Goal: Transaction & Acquisition: Purchase product/service

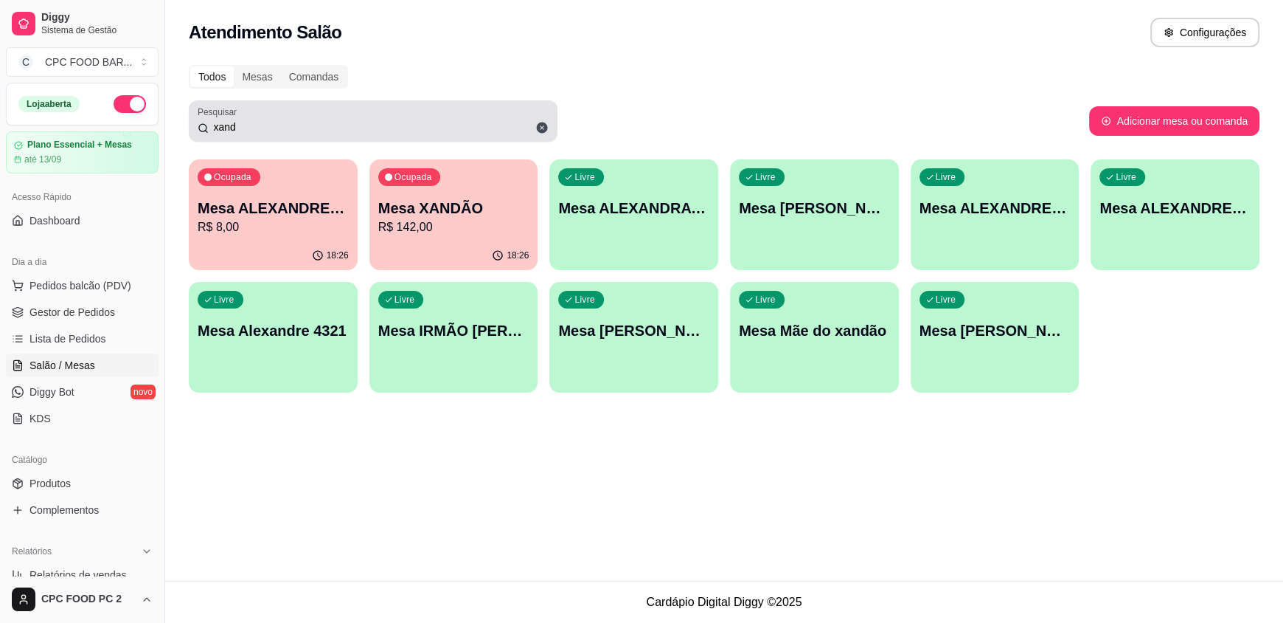
click at [536, 131] on icon at bounding box center [542, 127] width 13 height 13
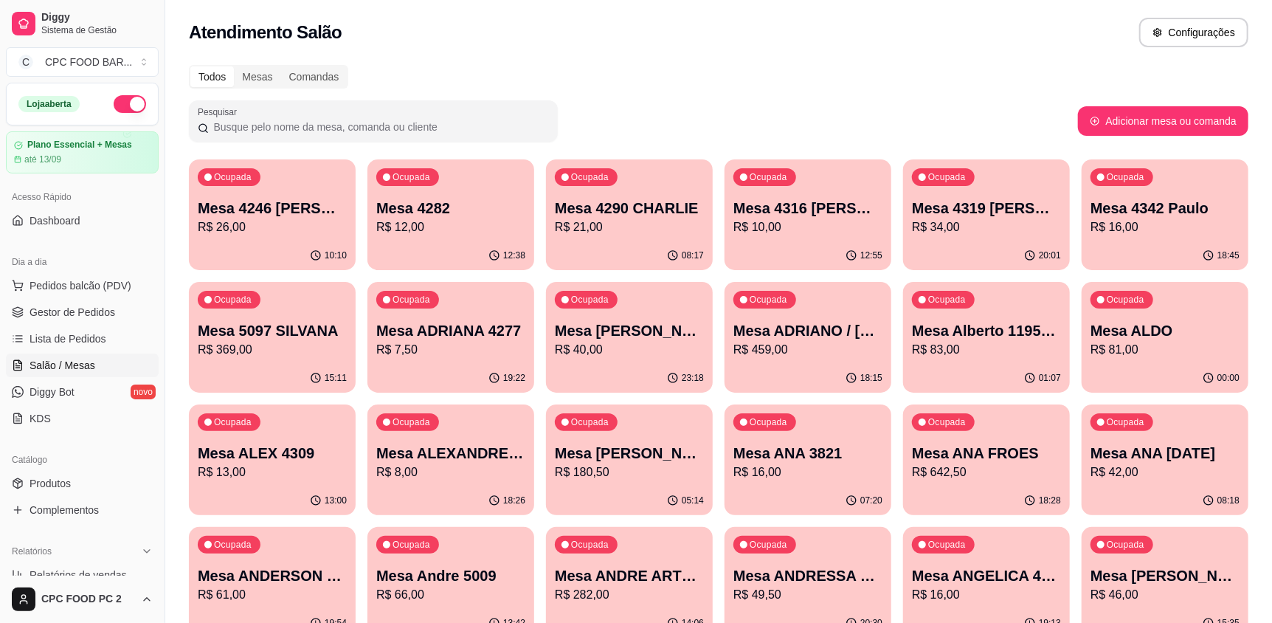
click at [328, 131] on input "Pesquisar" at bounding box center [379, 126] width 340 height 15
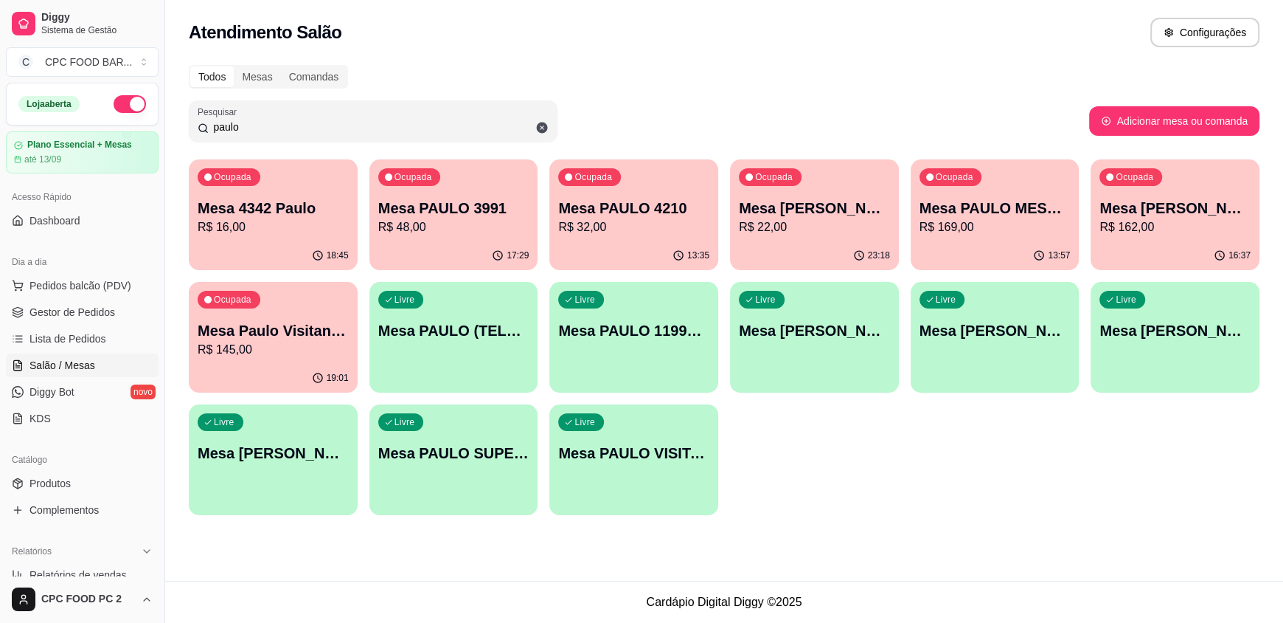
type input "paulo"
click at [653, 229] on p "R$ 32,00" at bounding box center [634, 226] width 147 height 17
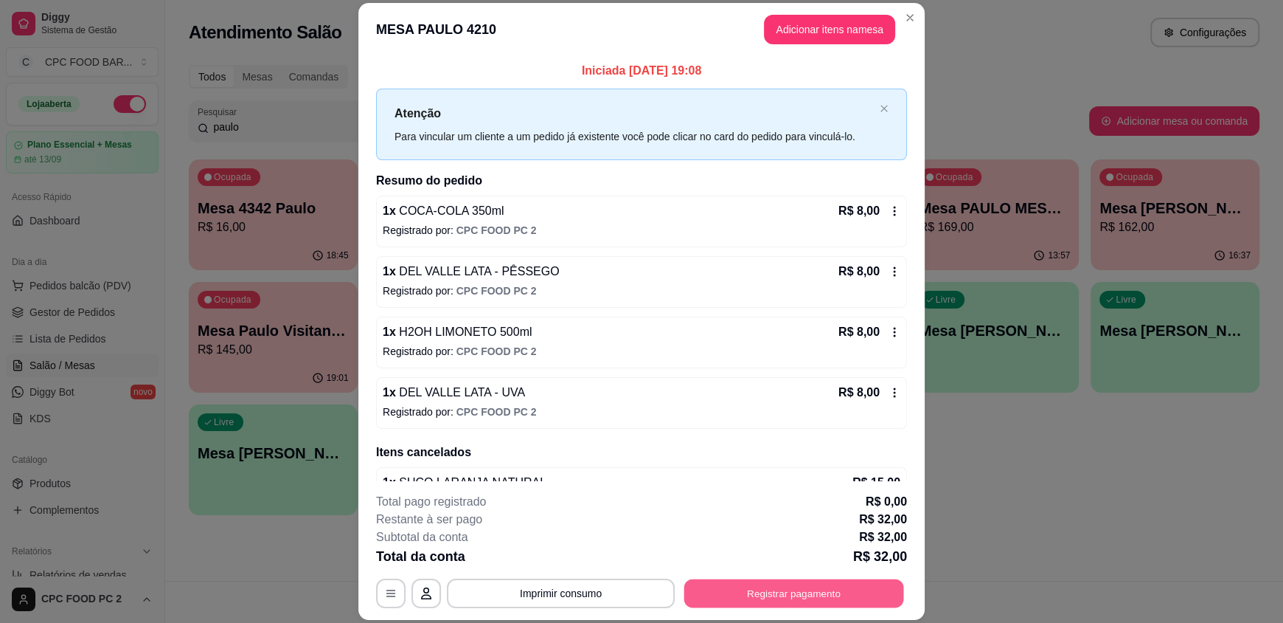
click at [794, 598] on button "Registrar pagamento" at bounding box center [795, 592] width 220 height 29
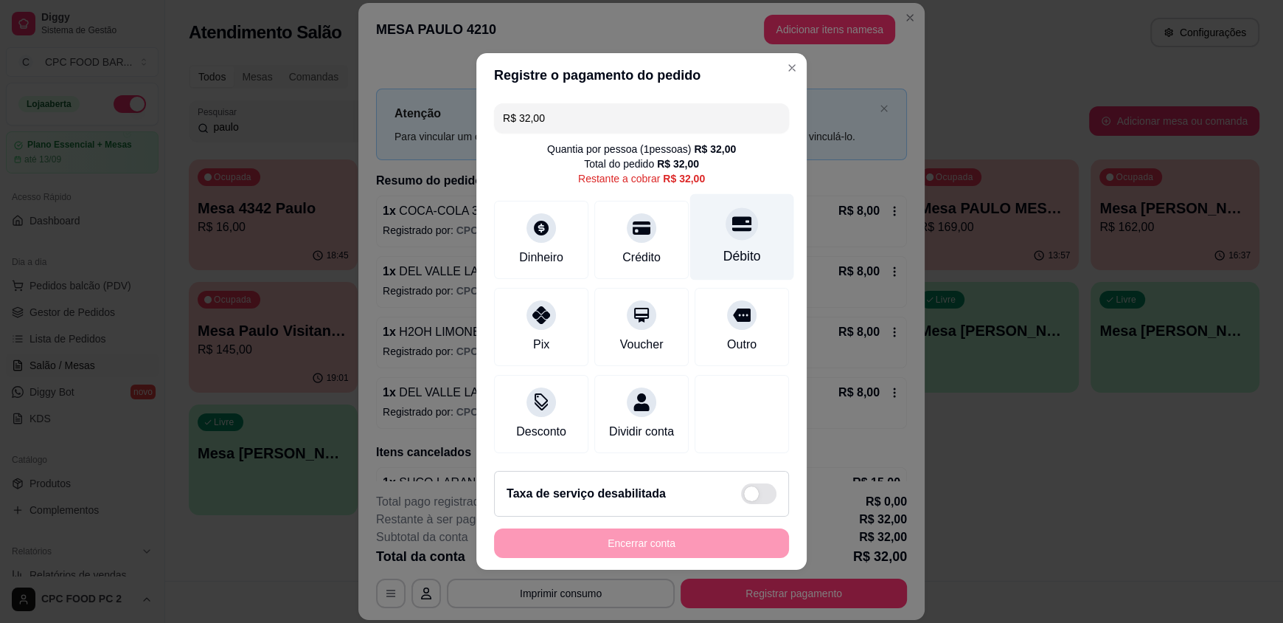
click at [730, 246] on div "Débito" at bounding box center [743, 255] width 38 height 19
type input "R$ 0,00"
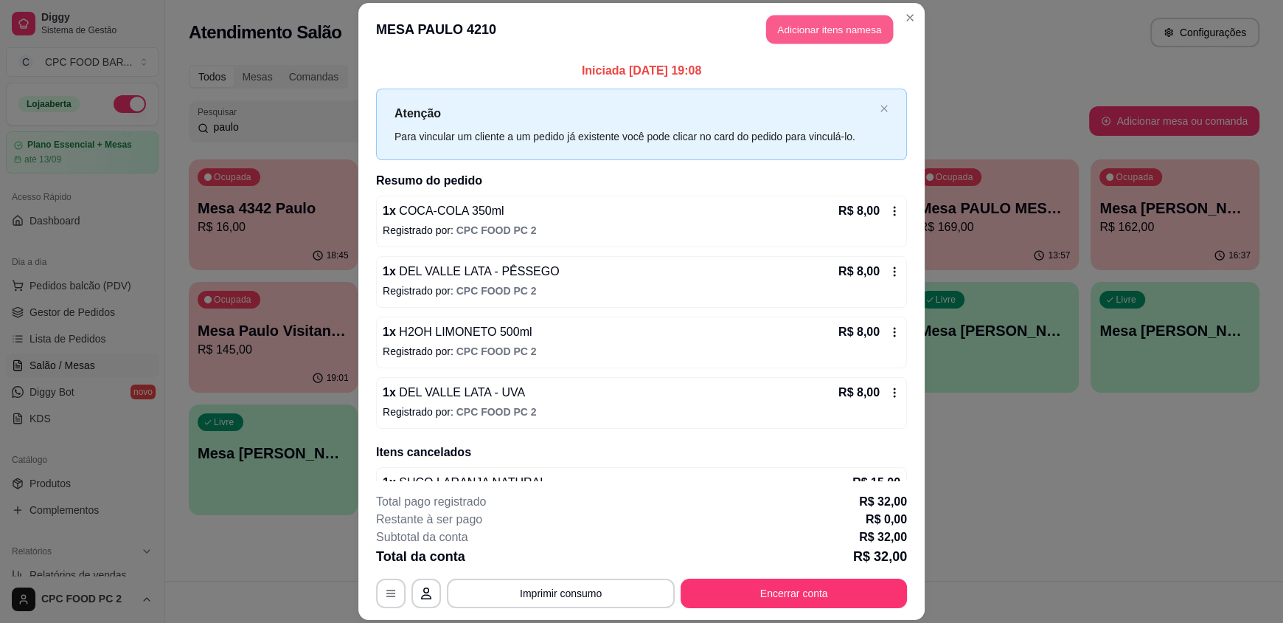
click at [795, 27] on button "Adicionar itens na mesa" at bounding box center [829, 29] width 127 height 29
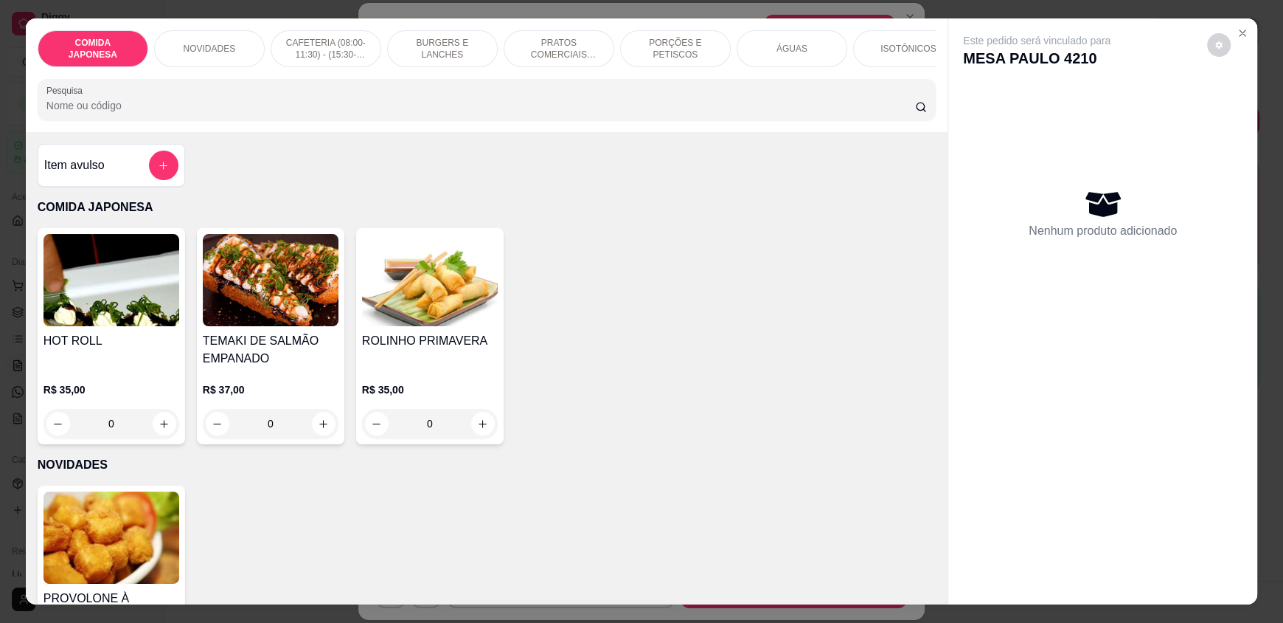
click at [561, 113] on input "Pesquisa" at bounding box center [481, 105] width 870 height 15
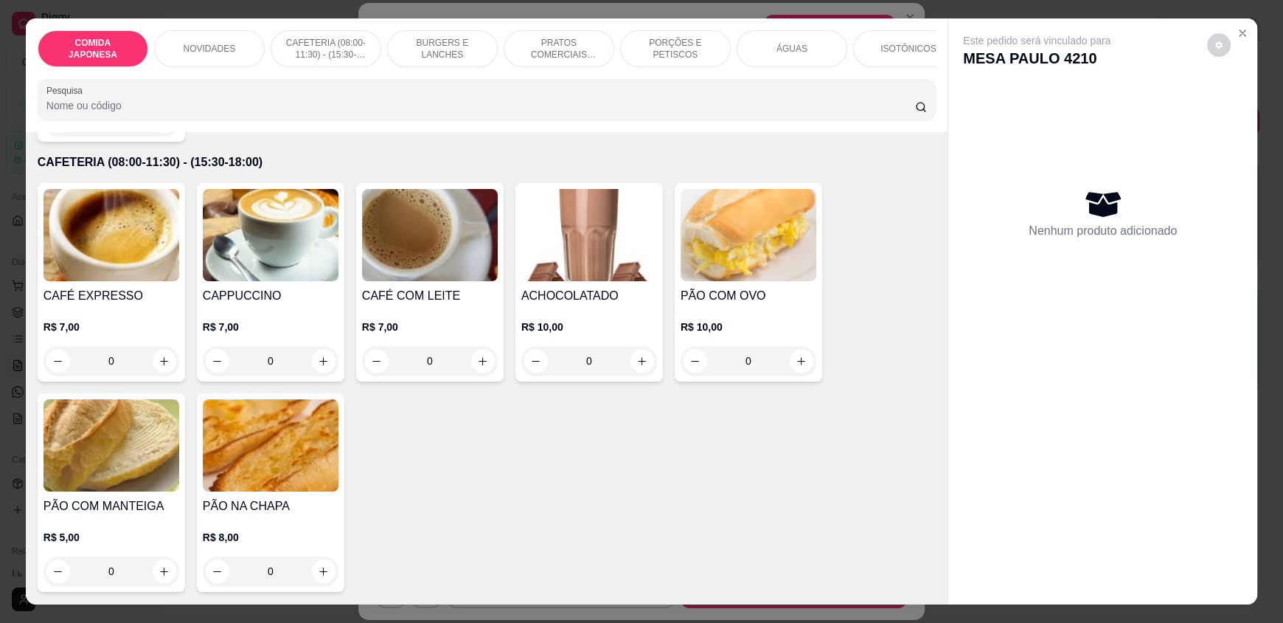
scroll to position [664, 0]
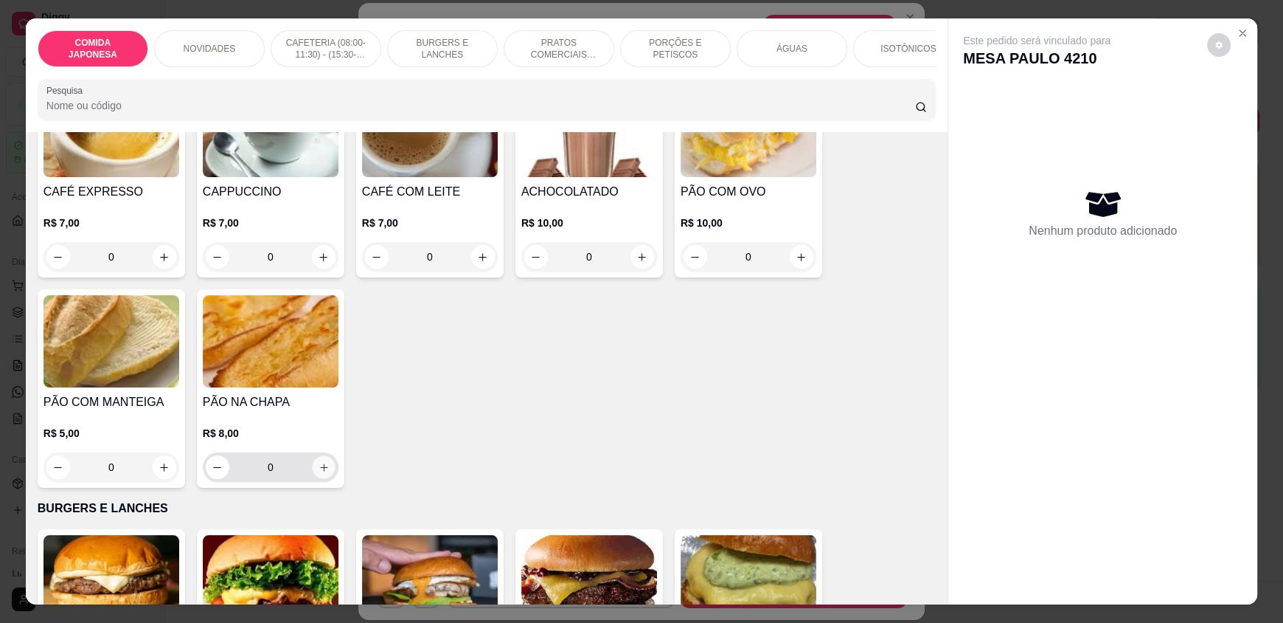
click at [319, 473] on icon "increase-product-quantity" at bounding box center [324, 467] width 11 height 11
type input "2"
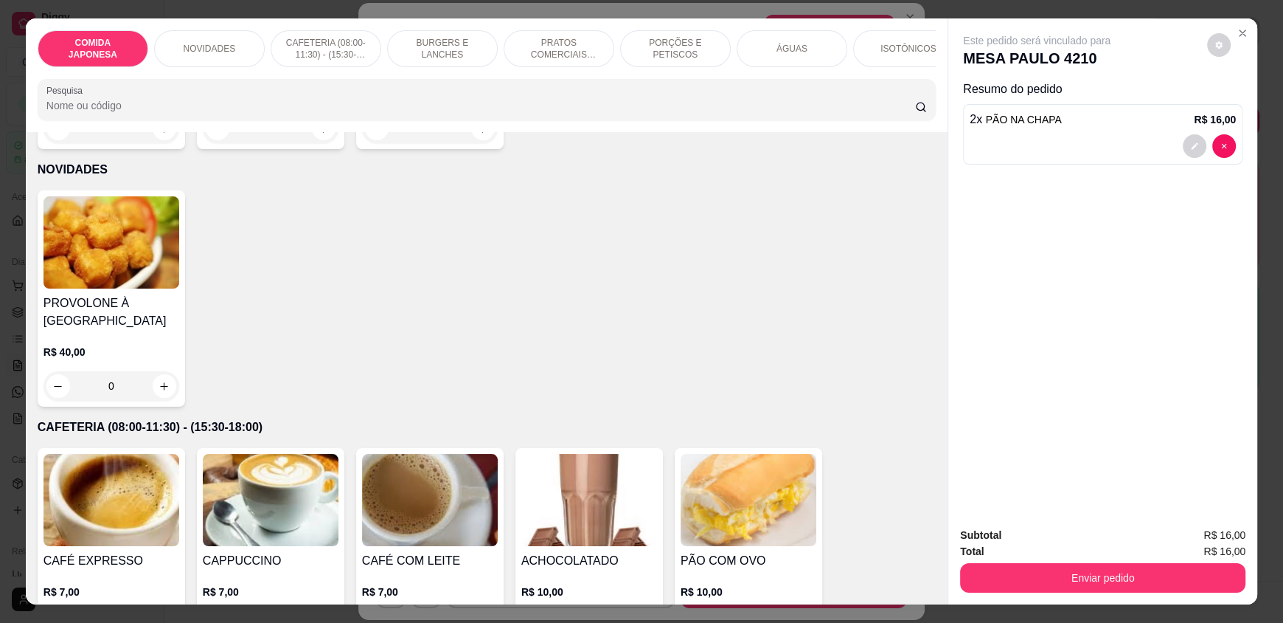
scroll to position [0, 0]
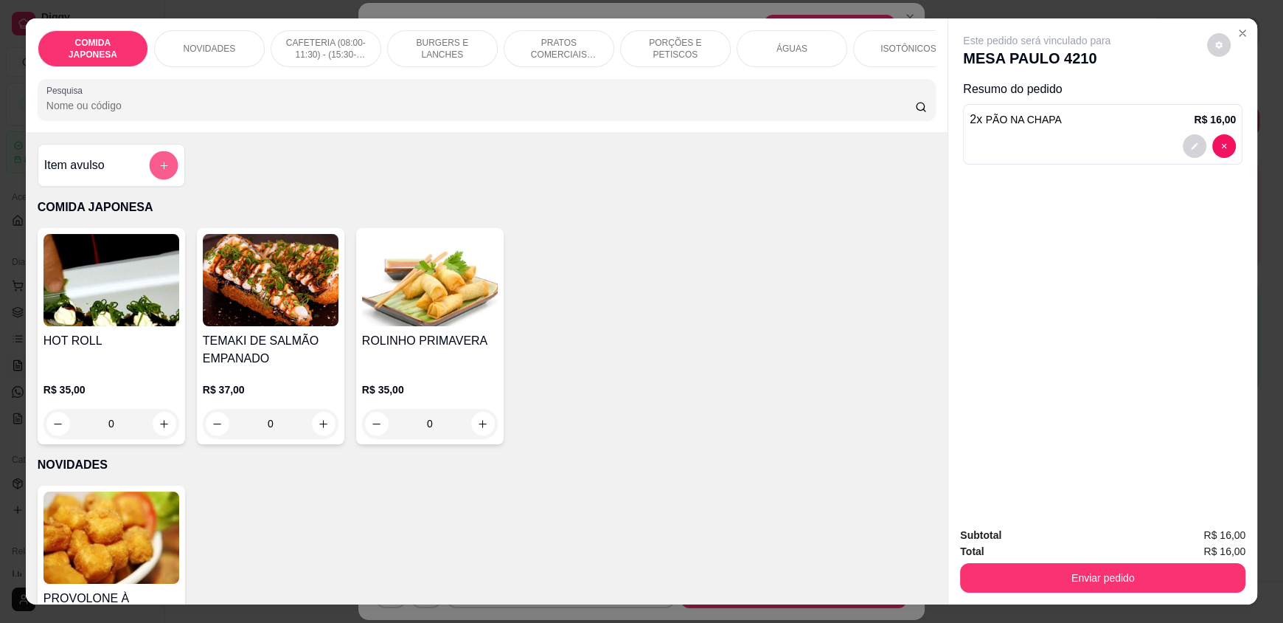
click at [159, 171] on icon "add-separate-item" at bounding box center [164, 165] width 11 height 11
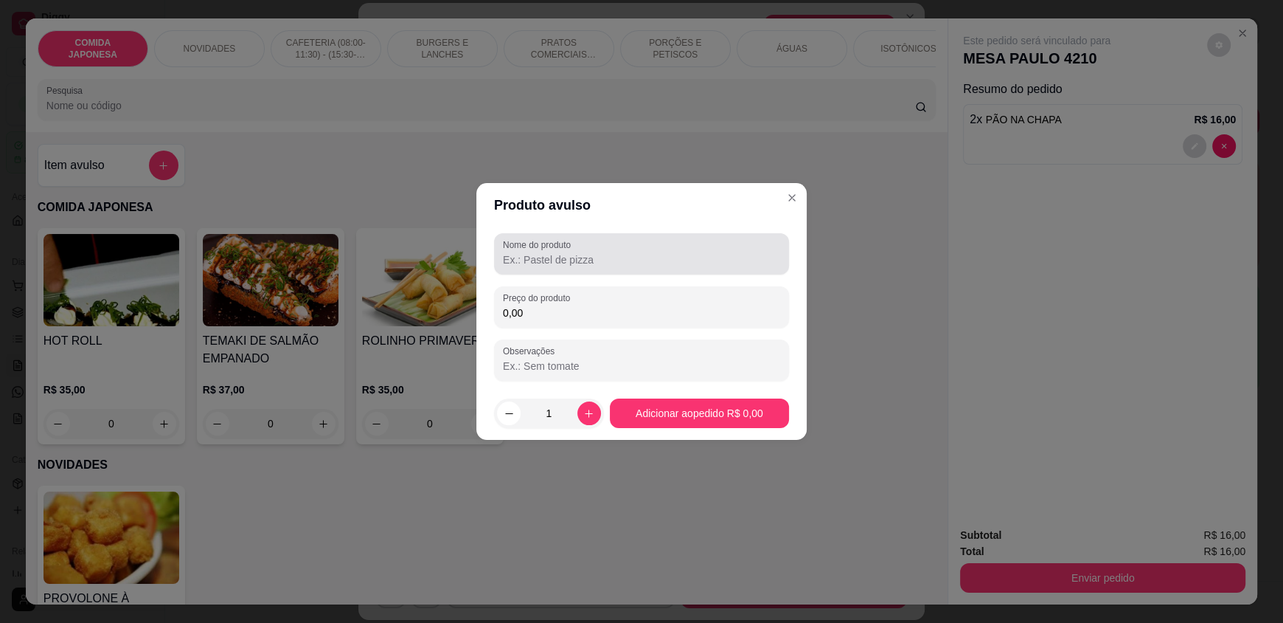
click at [510, 252] on input "Nome do produto" at bounding box center [641, 259] width 277 height 15
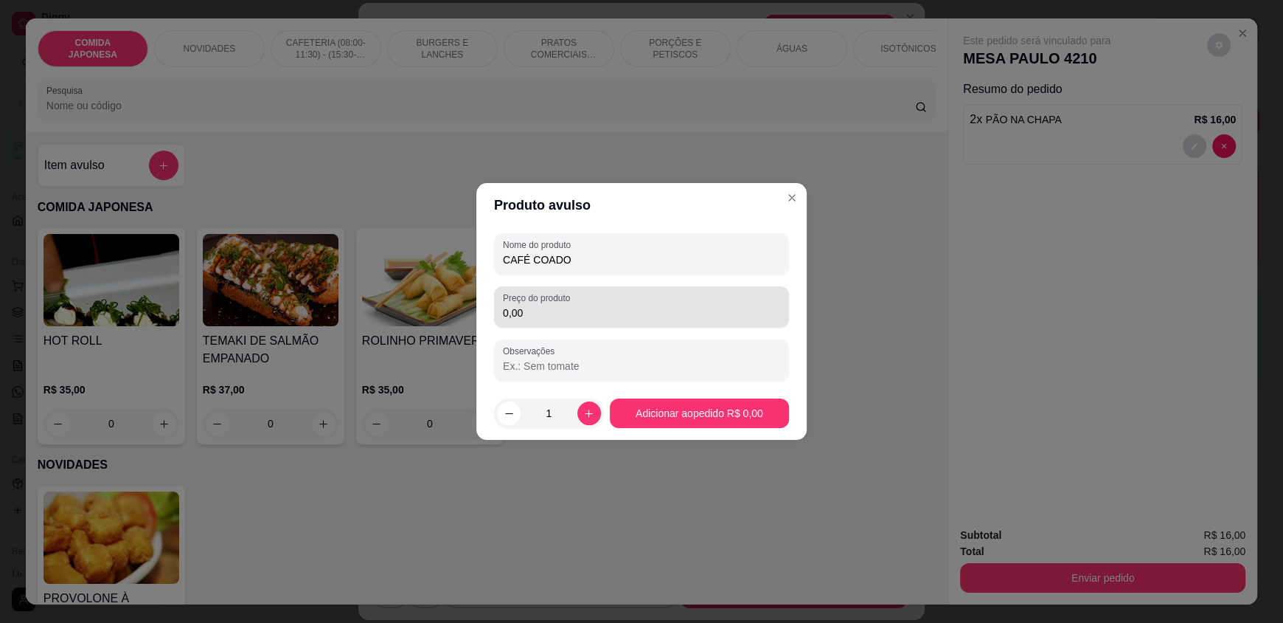
type input "CAFÉ COADO"
click at [563, 314] on input "0,00" at bounding box center [641, 312] width 277 height 15
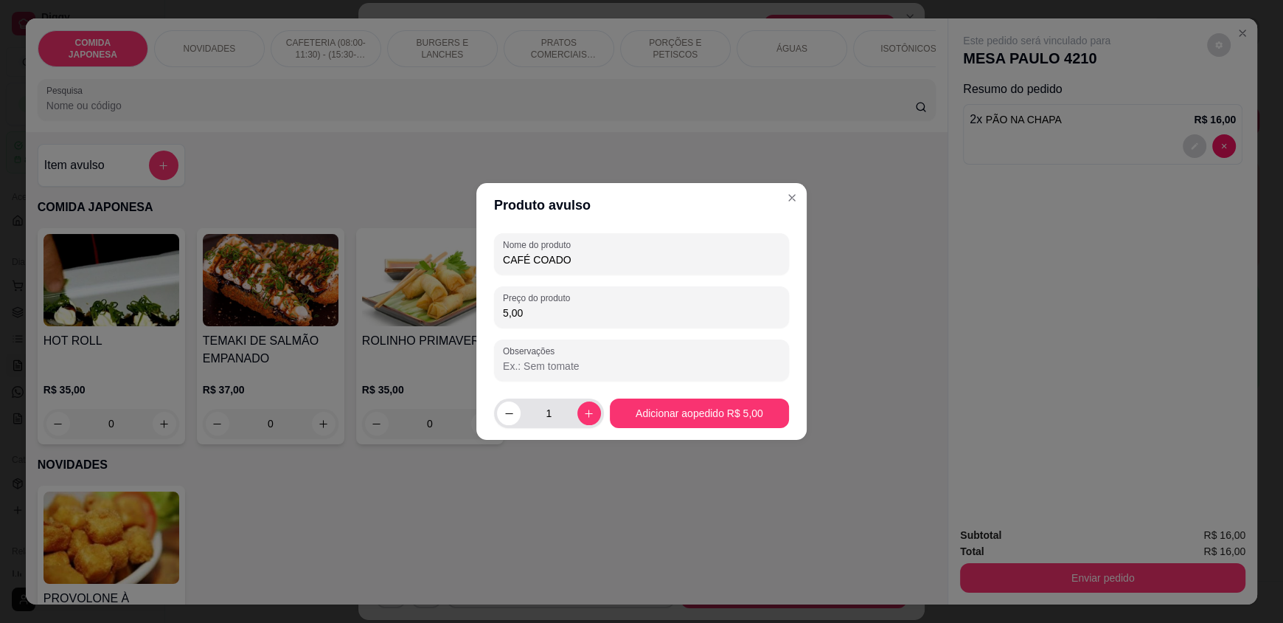
type input "5,00"
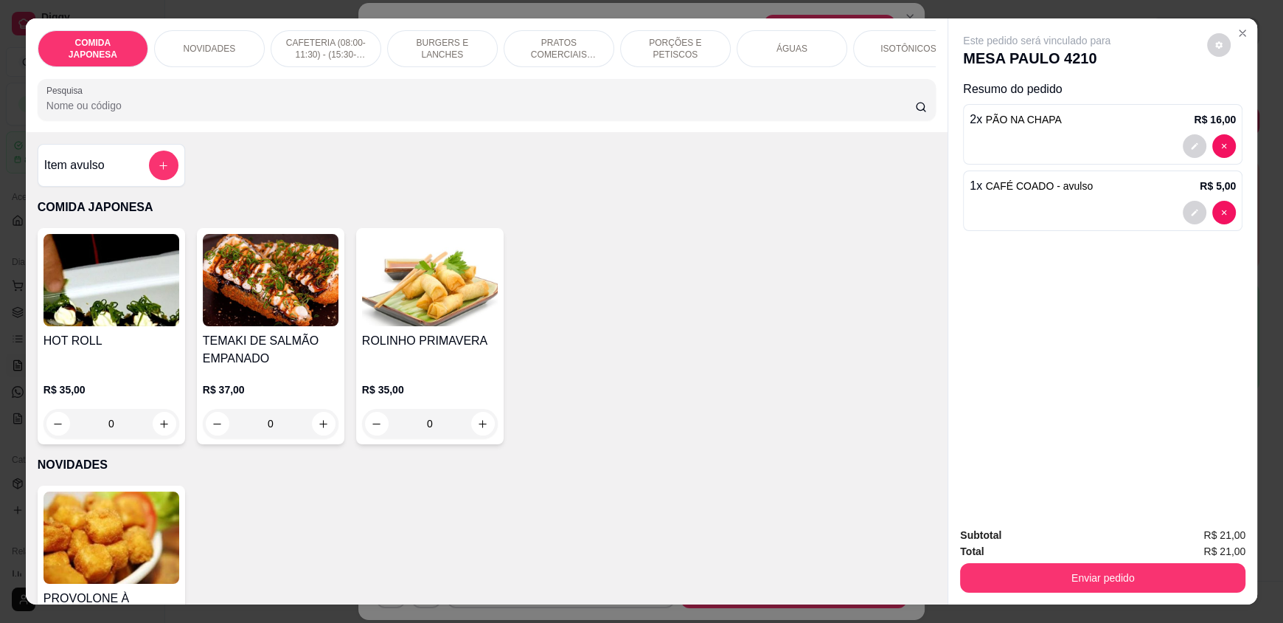
click at [205, 111] on input "Pesquisa" at bounding box center [481, 105] width 870 height 15
click at [163, 175] on button "add-separate-item" at bounding box center [164, 165] width 30 height 30
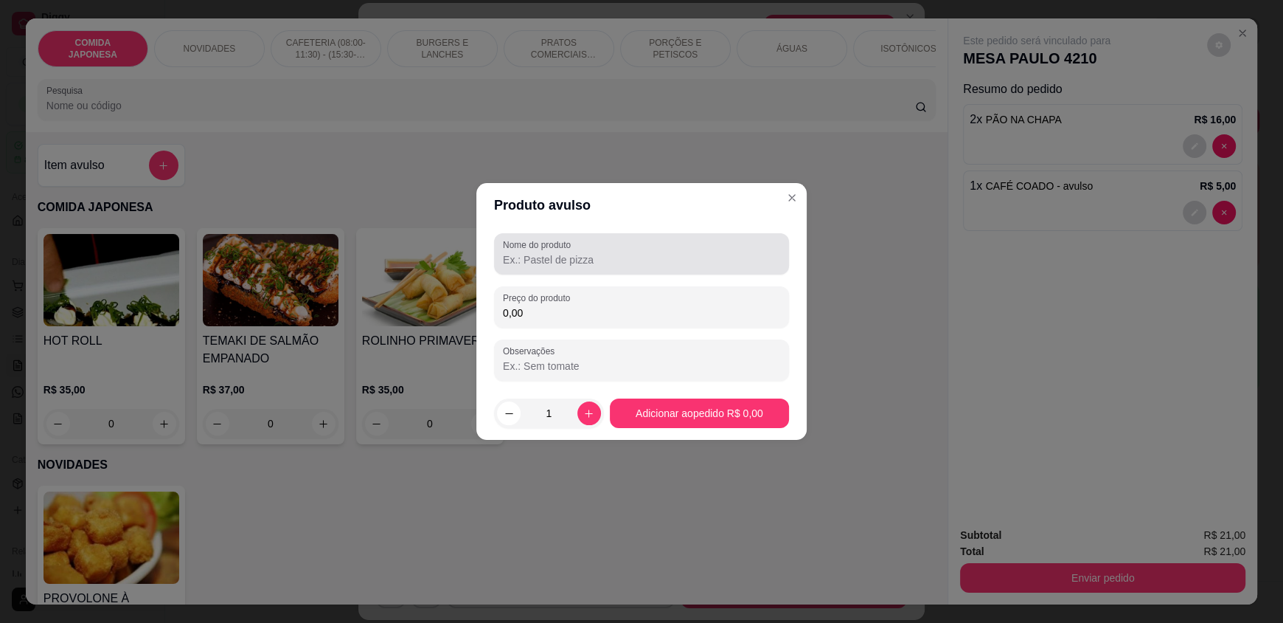
click at [538, 251] on div at bounding box center [641, 254] width 277 height 30
type input "L"
type input "SUCO DE LIMÃO"
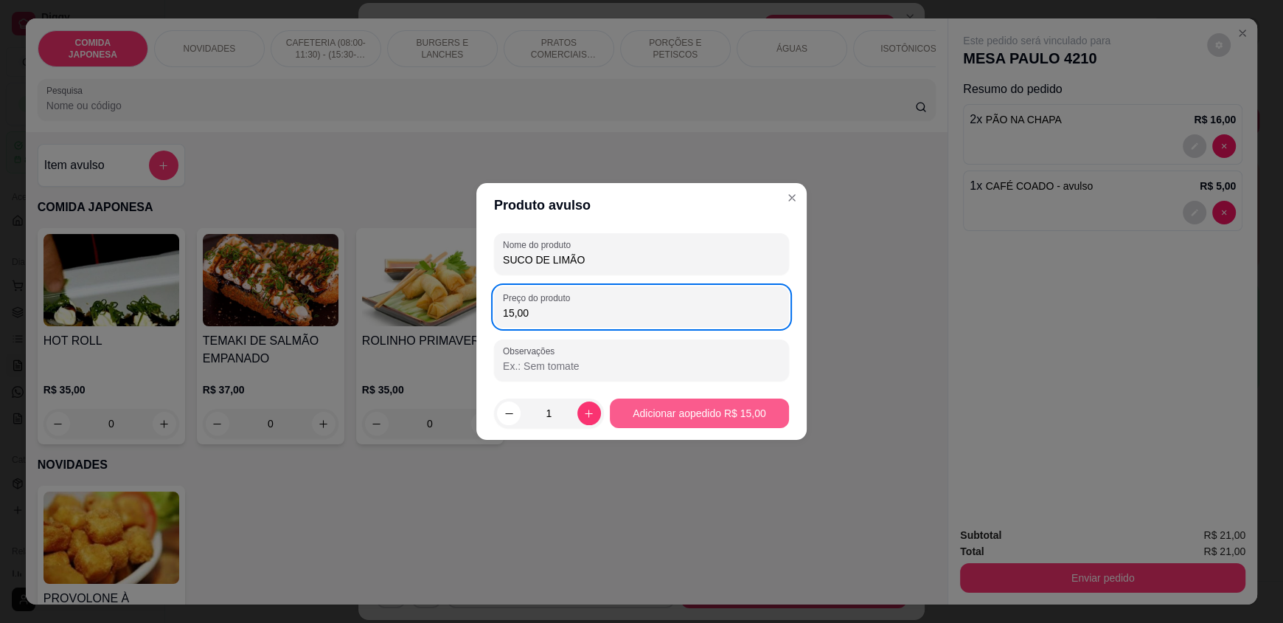
type input "15,00"
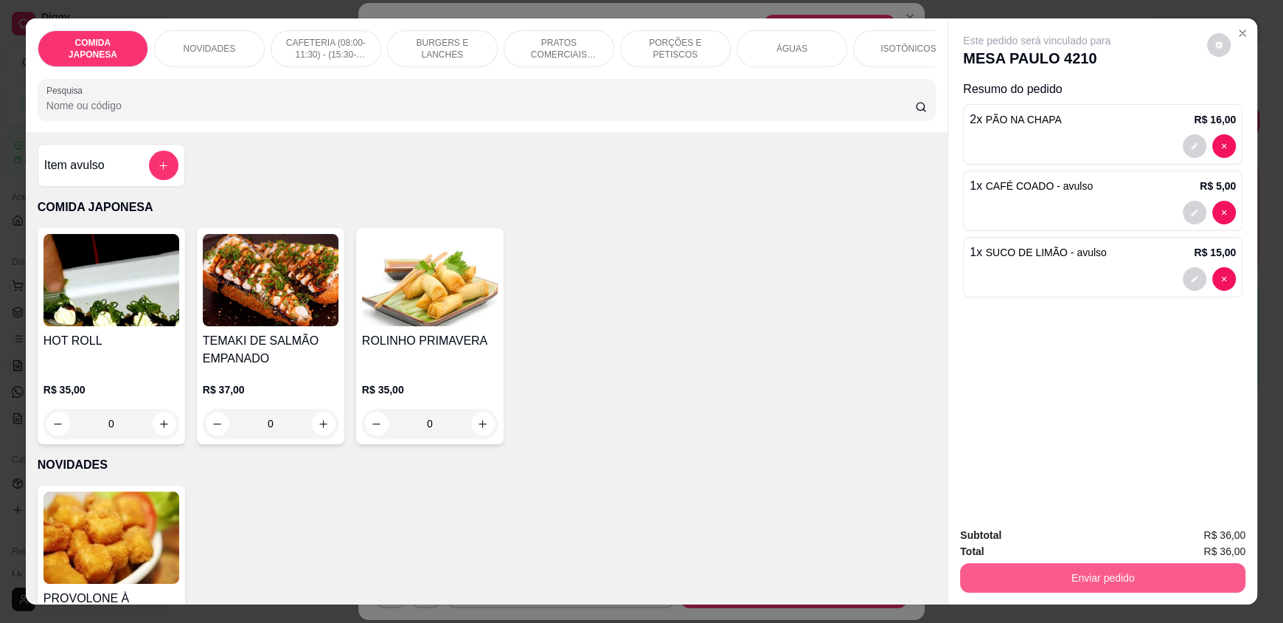
click at [1097, 580] on button "Enviar pedido" at bounding box center [1102, 578] width 285 height 30
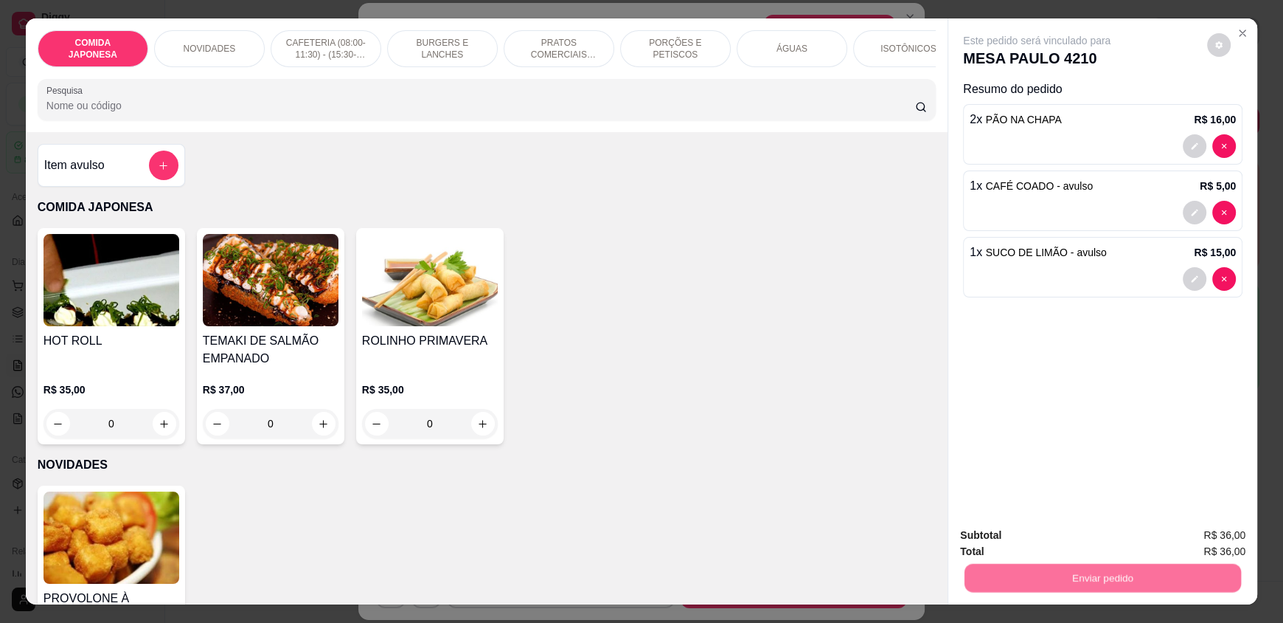
click at [1081, 542] on button "Não registrar e enviar pedido" at bounding box center [1054, 540] width 149 height 27
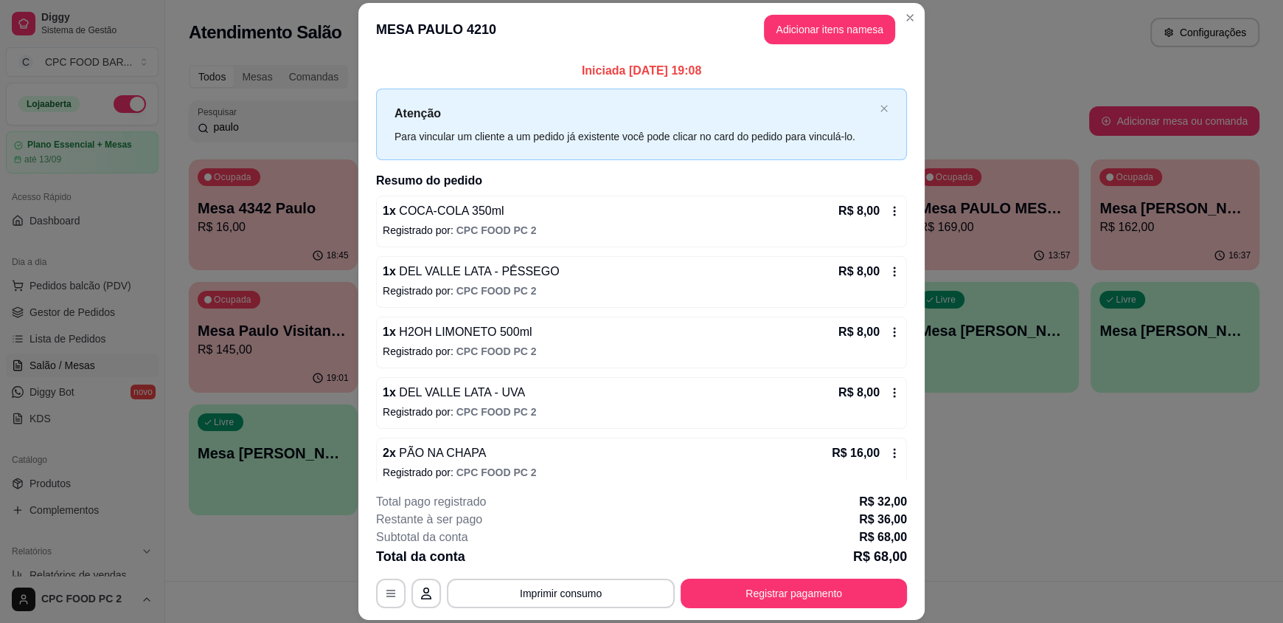
click at [889, 214] on icon at bounding box center [895, 211] width 12 height 12
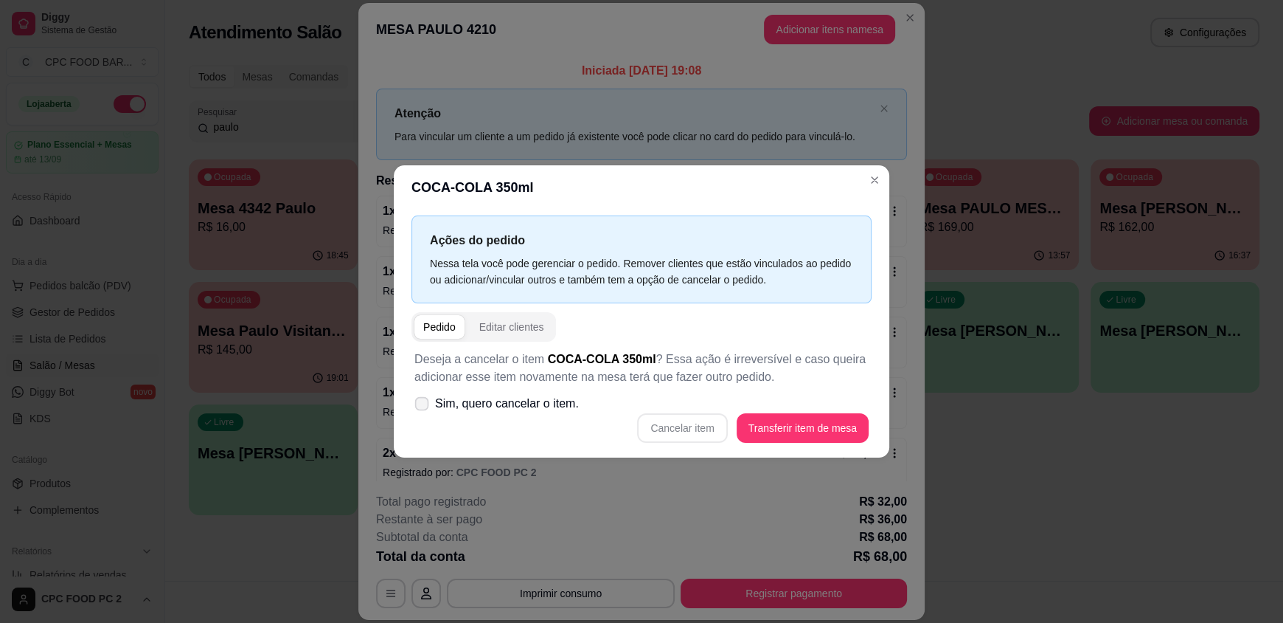
click at [538, 399] on span "Sim, quero cancelar o item." at bounding box center [507, 404] width 144 height 18
click at [423, 406] on input "Sim, quero cancelar o item." at bounding box center [419, 411] width 10 height 10
checkbox input "true"
click at [679, 432] on button "Cancelar item" at bounding box center [683, 428] width 88 height 29
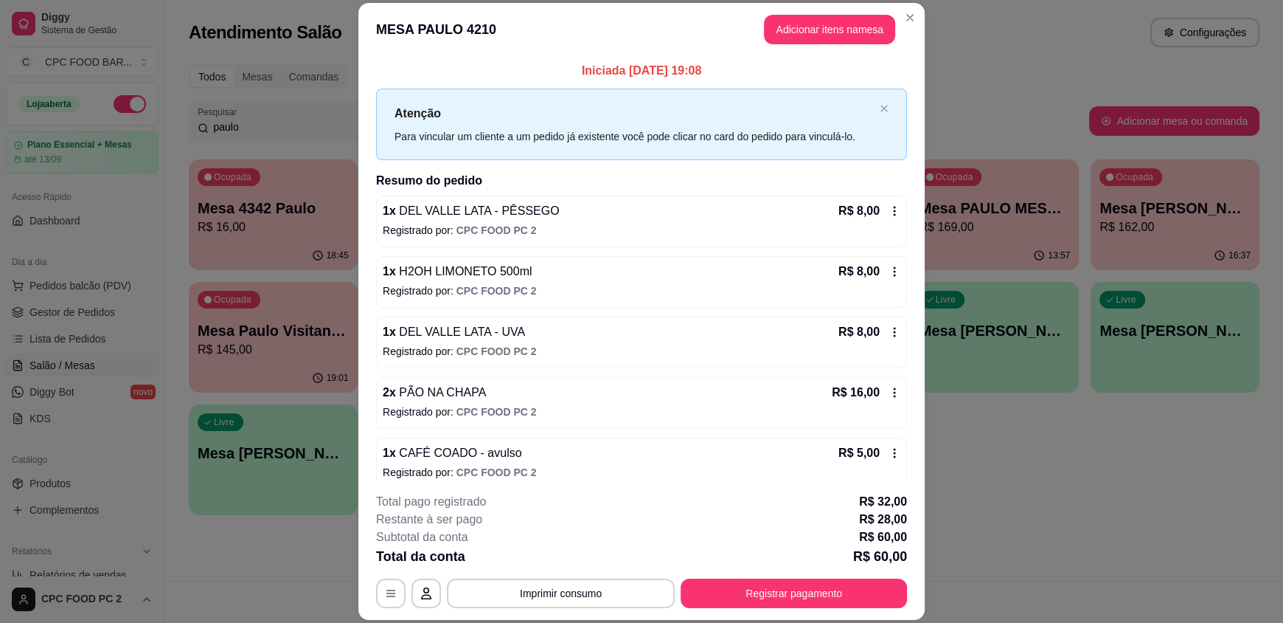
scroll to position [320, 0]
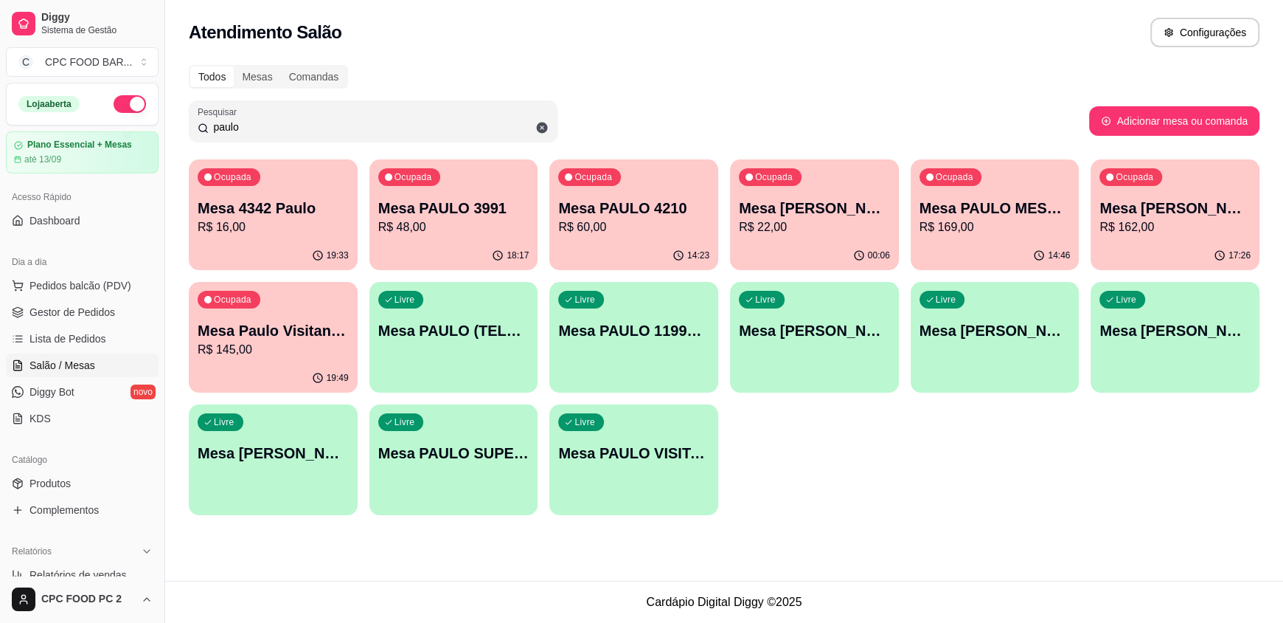
drag, startPoint x: 246, startPoint y: 126, endPoint x: 195, endPoint y: 124, distance: 50.9
click at [195, 124] on div "Pesquisar paulo" at bounding box center [373, 120] width 369 height 41
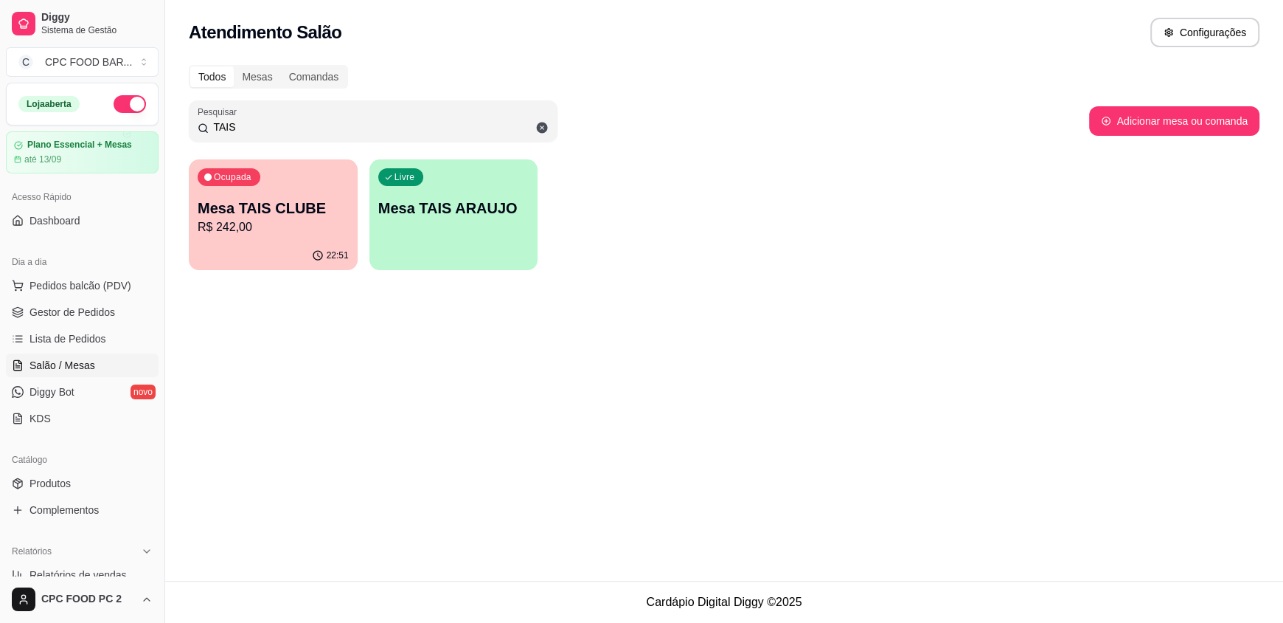
type input "TAIS"
click at [286, 215] on p "Mesa TAIS CLUBE" at bounding box center [273, 208] width 151 height 21
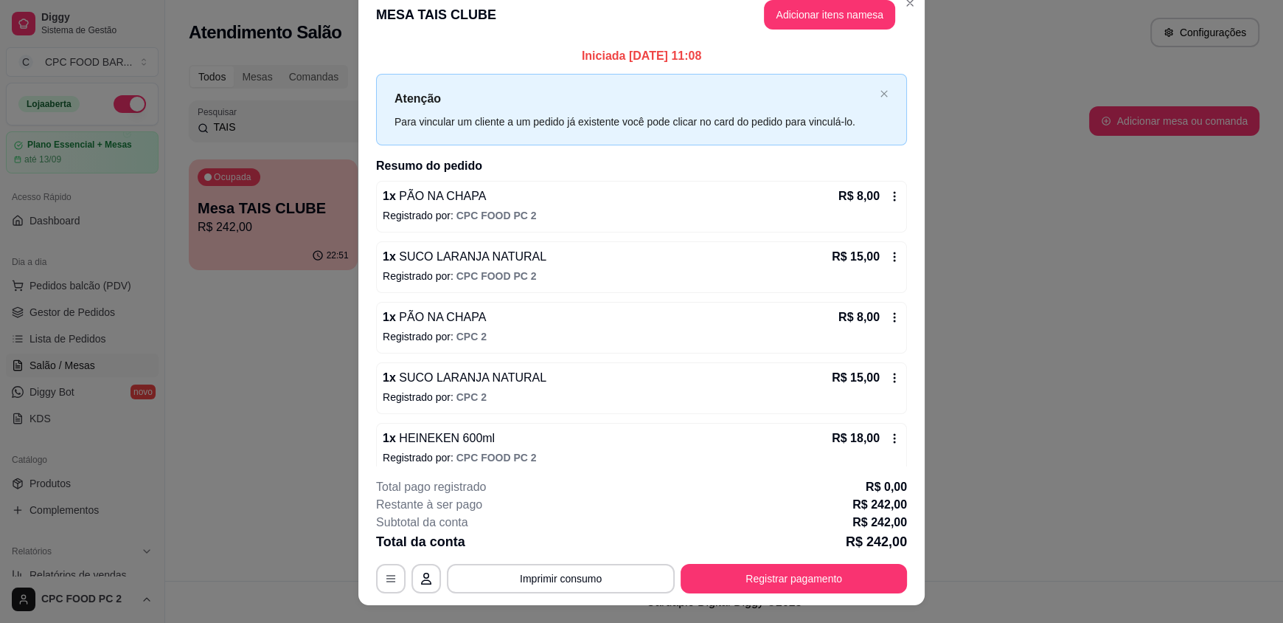
scroll to position [0, 0]
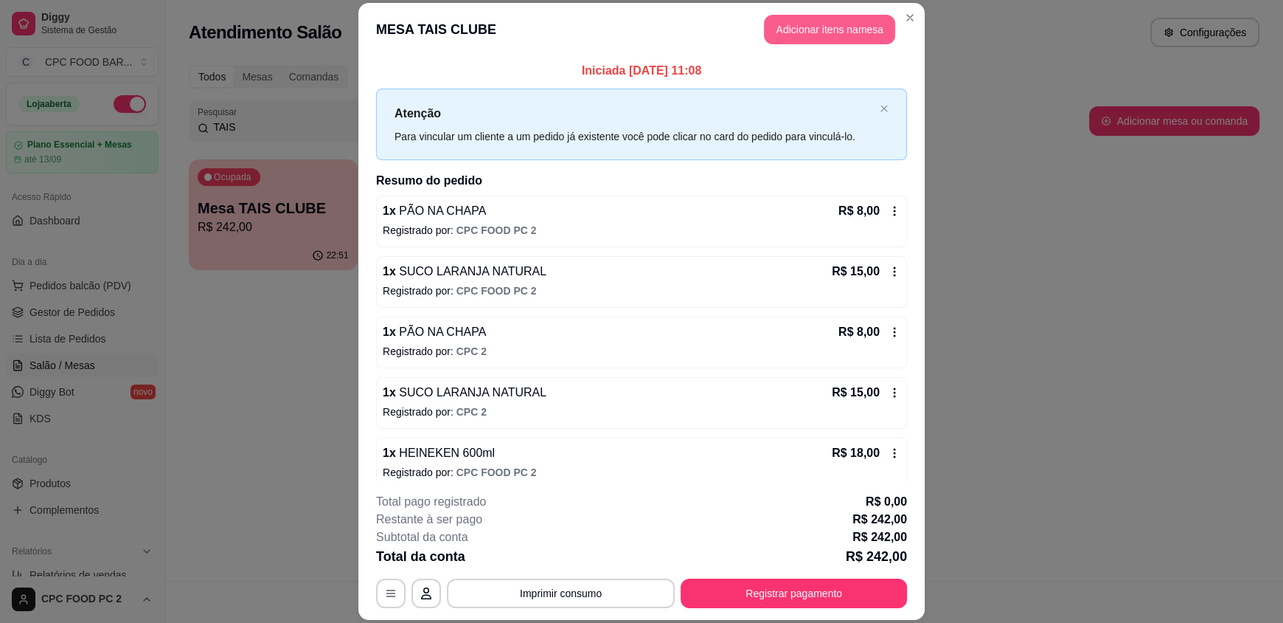
click at [784, 34] on button "Adicionar itens na mesa" at bounding box center [829, 30] width 131 height 30
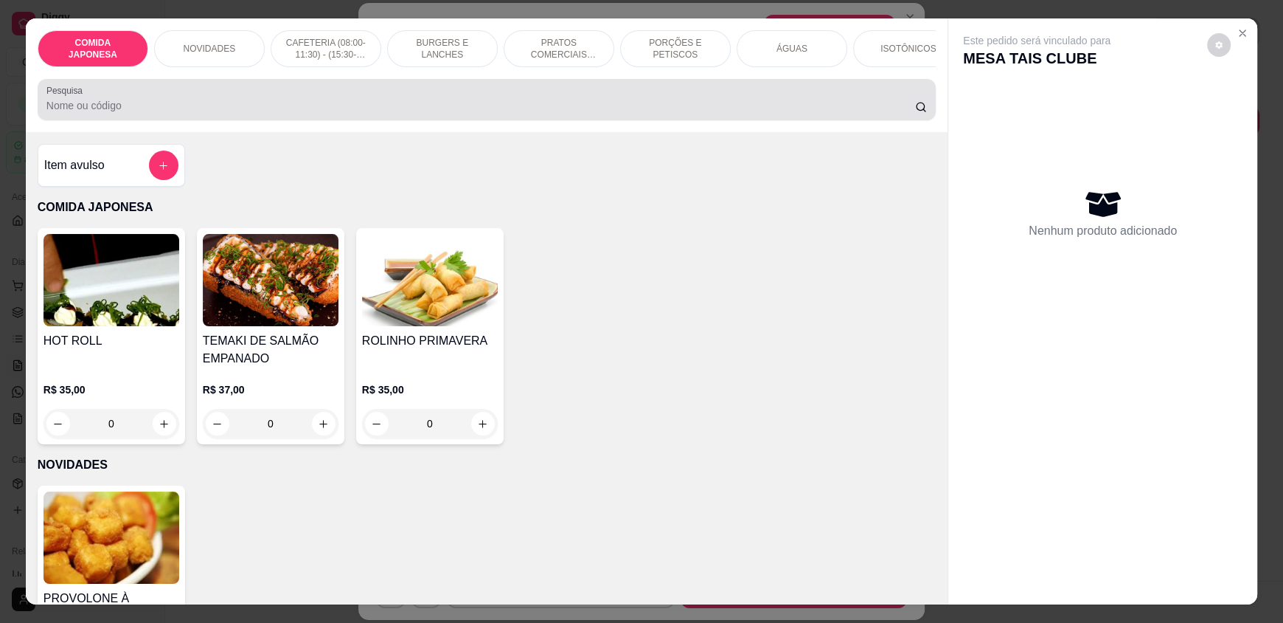
click at [440, 113] on input "Pesquisa" at bounding box center [481, 105] width 870 height 15
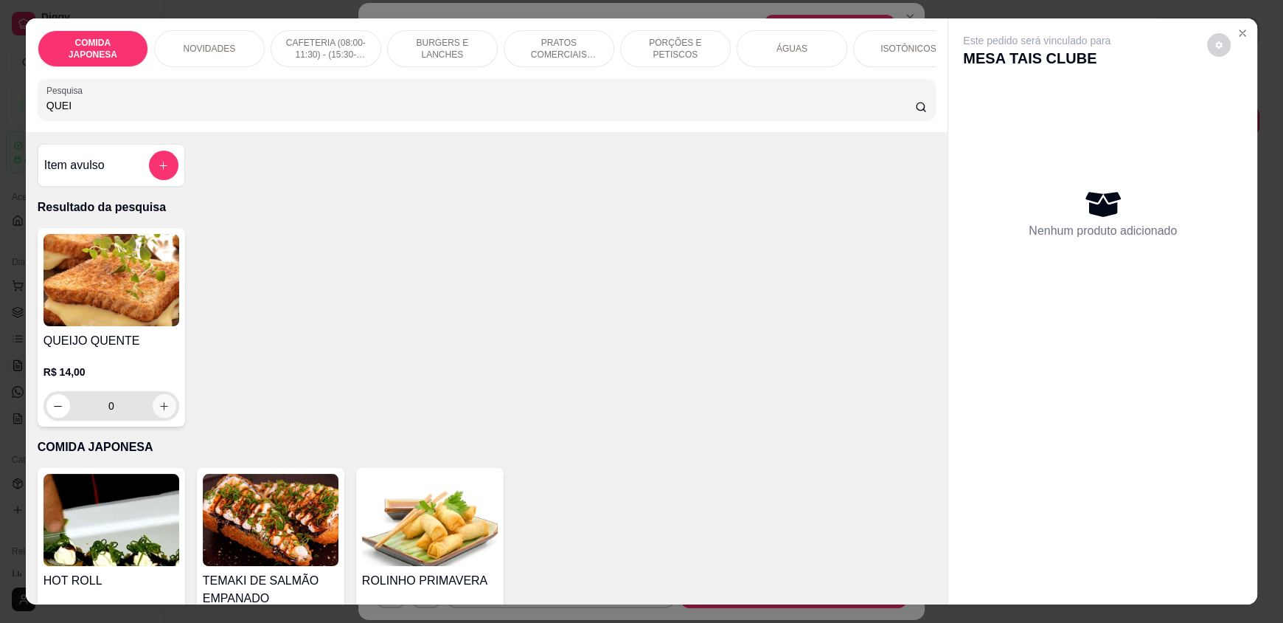
type input "QUEI"
click at [159, 412] on icon "increase-product-quantity" at bounding box center [164, 406] width 11 height 11
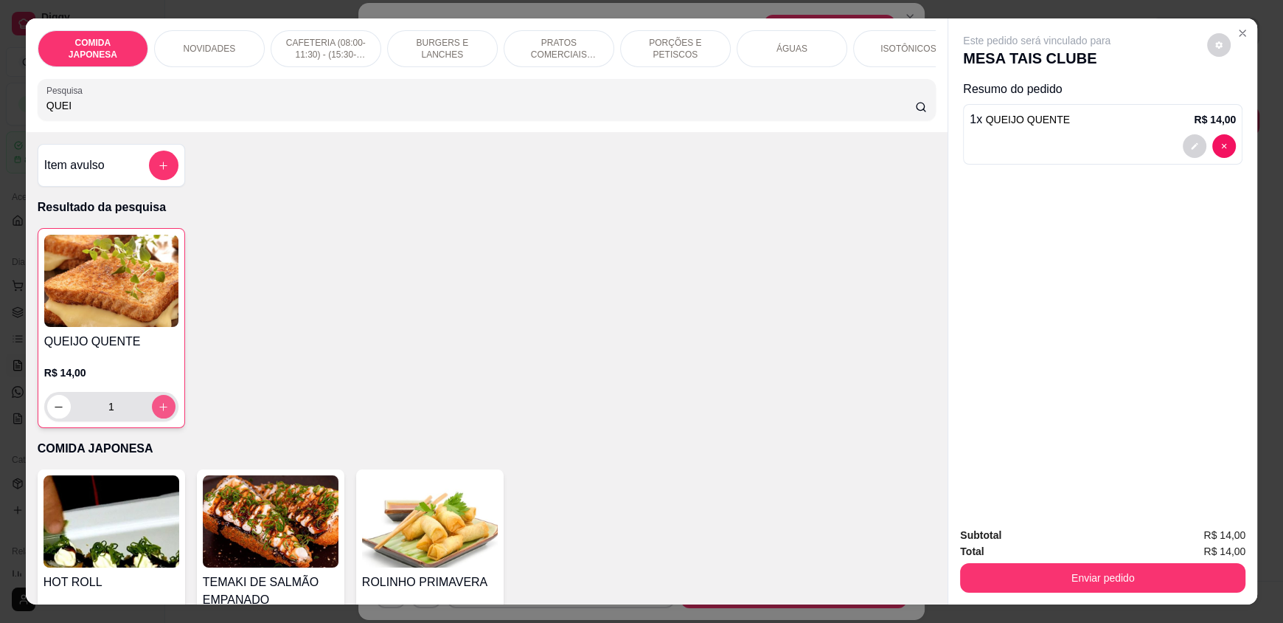
type input "1"
click at [158, 412] on icon "increase-product-quantity" at bounding box center [163, 406] width 11 height 11
type input "2"
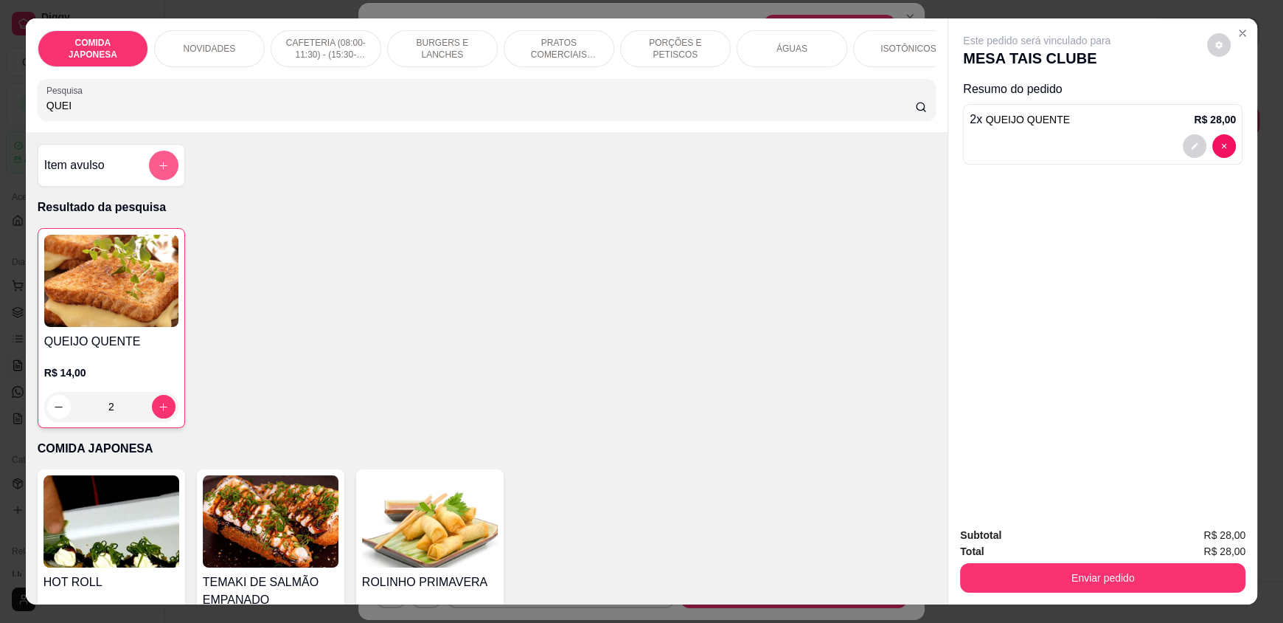
click at [164, 173] on button "add-separate-item" at bounding box center [164, 165] width 30 height 30
drag, startPoint x: 90, startPoint y: 120, endPoint x: 17, endPoint y: 116, distance: 73.2
click at [17, 116] on div "COMIDA JAPONESA NOVIDADES CAFETERIA (08:00-11:30) - (15:30-18:00) BURGERS E LAN…" at bounding box center [641, 311] width 1283 height 623
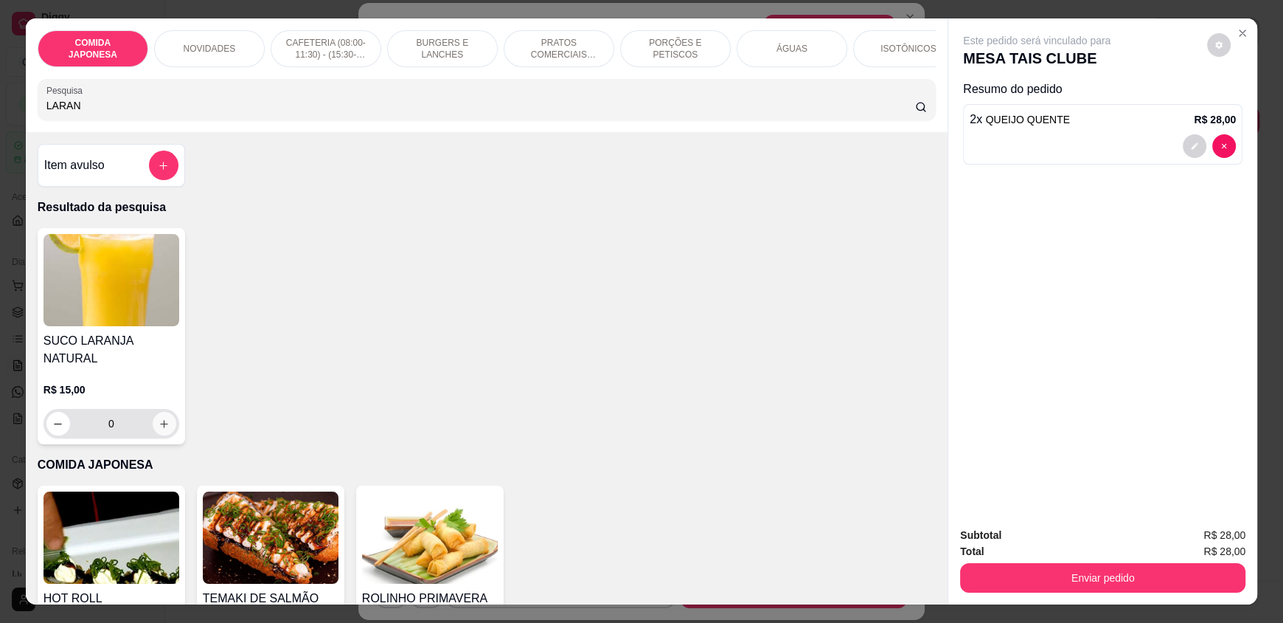
type input "LARAN"
click at [160, 418] on icon "increase-product-quantity" at bounding box center [164, 423] width 11 height 11
type input "1"
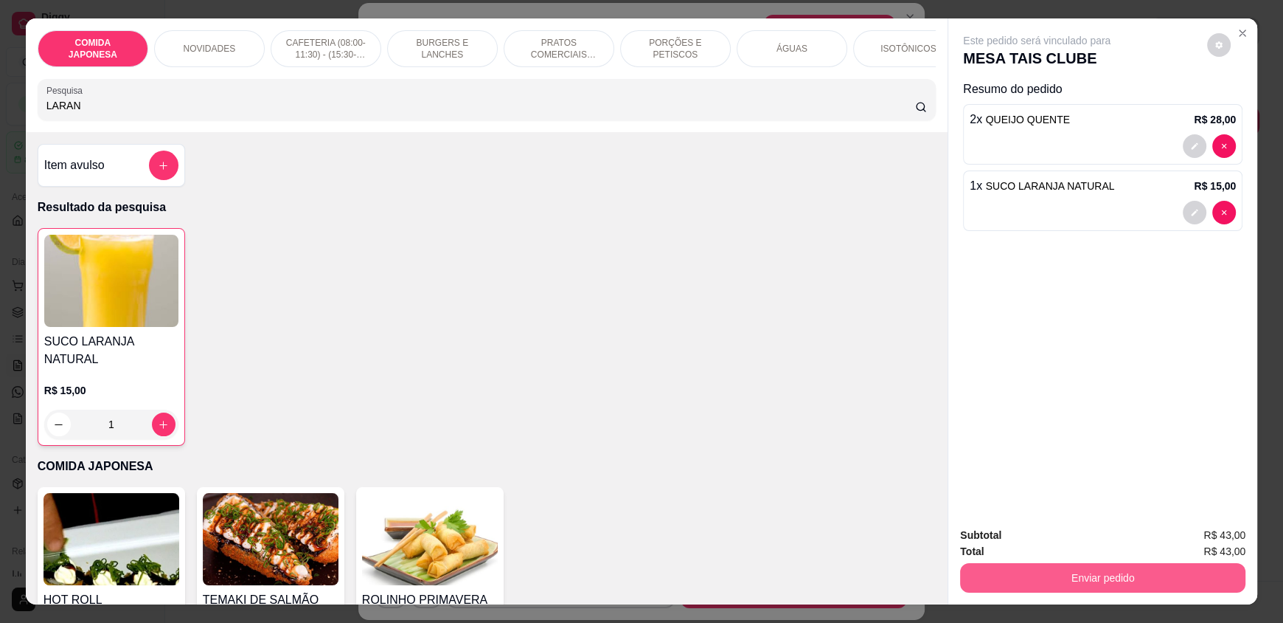
click at [1153, 592] on div "Enviar pedido" at bounding box center [1102, 575] width 285 height 33
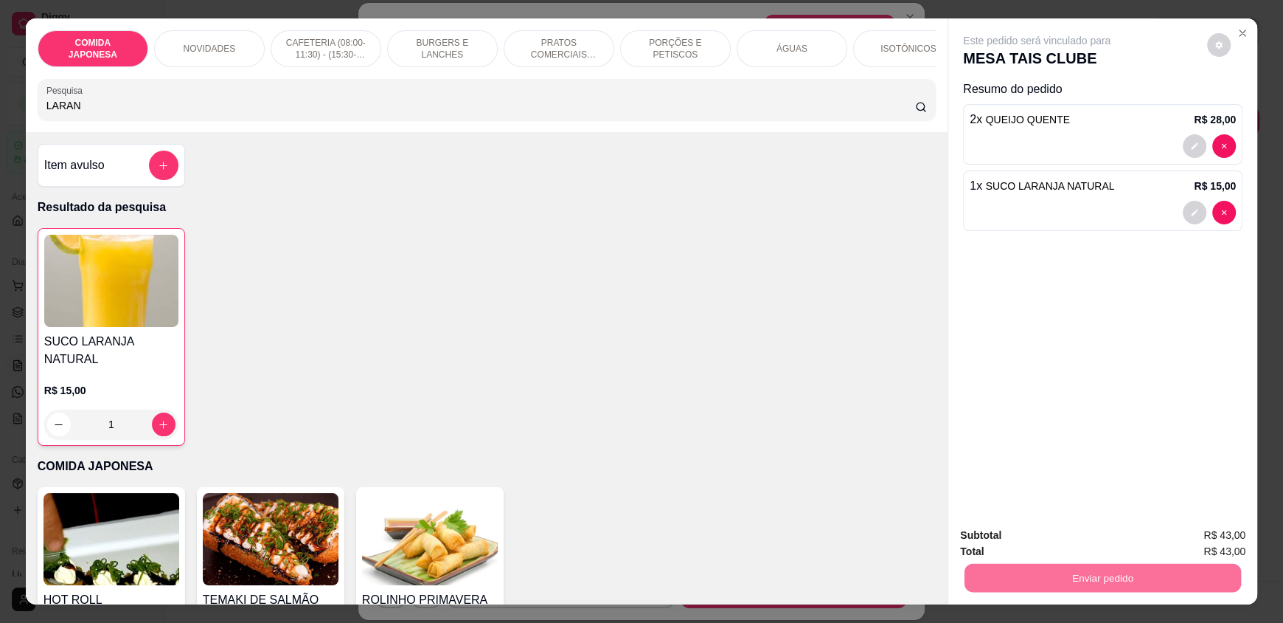
click at [1104, 538] on button "Não registrar e enviar pedido" at bounding box center [1054, 540] width 149 height 27
